Goal: Navigation & Orientation: Find specific page/section

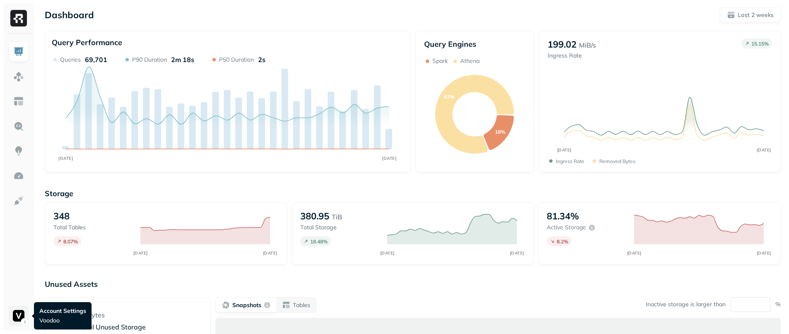
click at [19, 170] on html "Dashboard Last 2 weeks Query Performance SEP 22 OCT 06 Queries 69,701 P90 Durat…" at bounding box center [394, 230] width 789 height 461
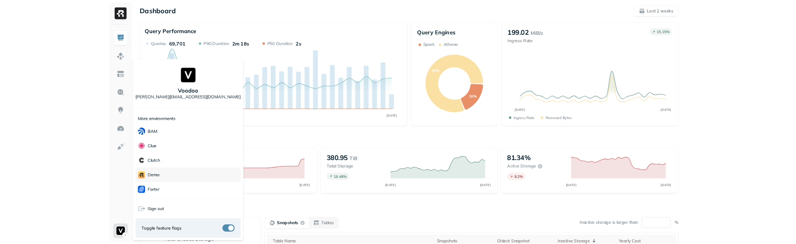
scroll to position [179, 0]
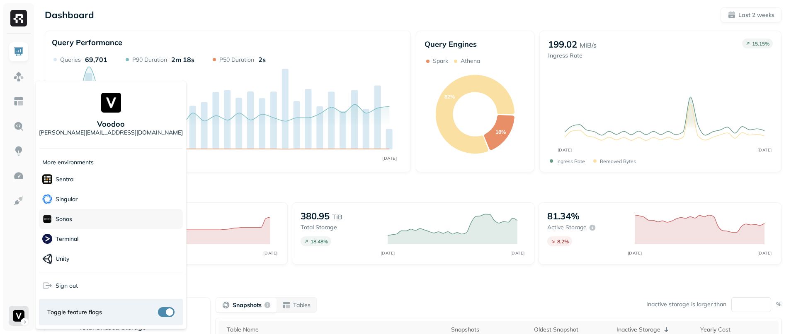
click at [94, 170] on div "Sonos" at bounding box center [111, 219] width 144 height 20
